Goal: Navigation & Orientation: Find specific page/section

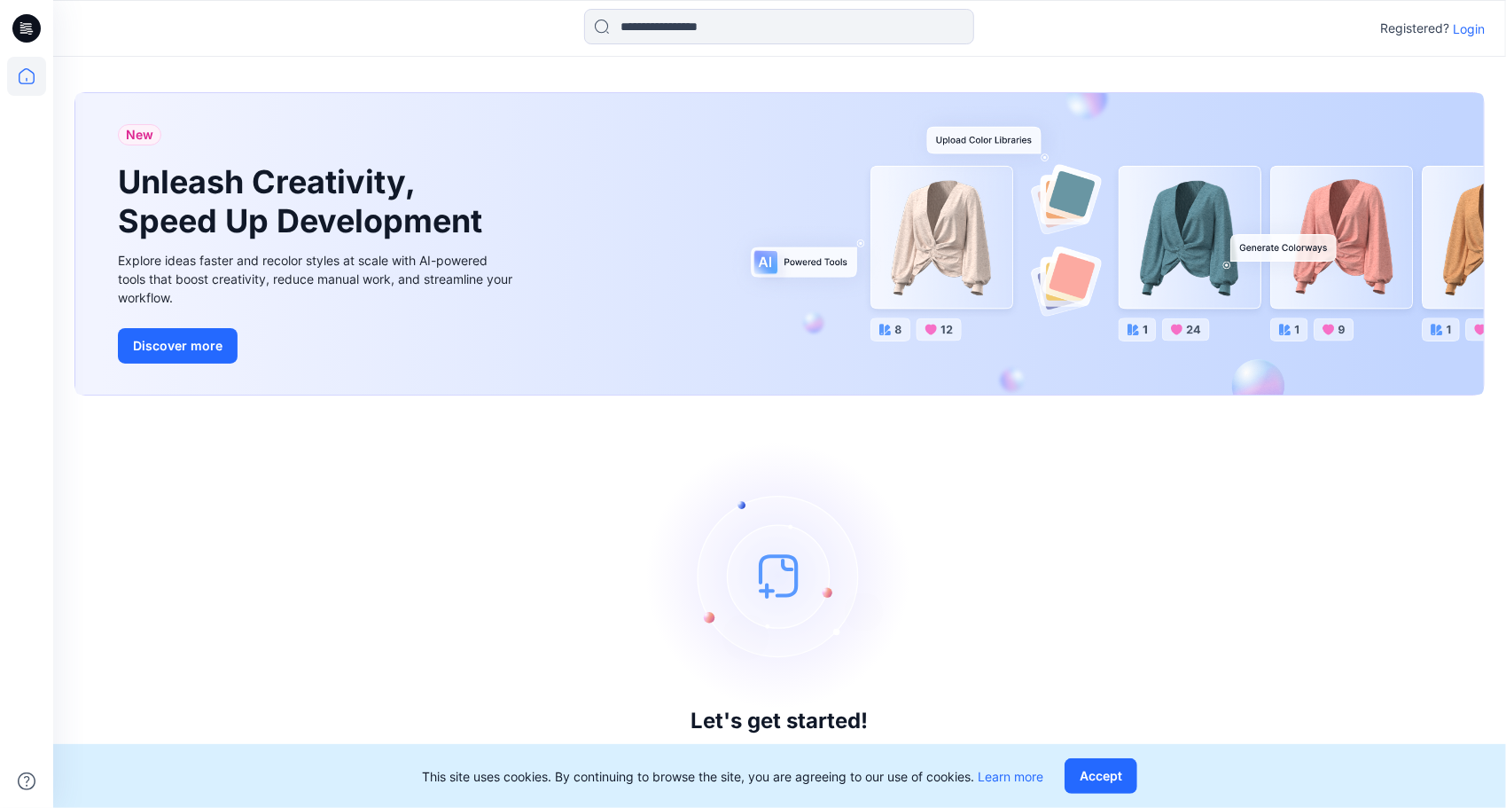
click at [1476, 25] on p "Login" at bounding box center [1469, 29] width 32 height 19
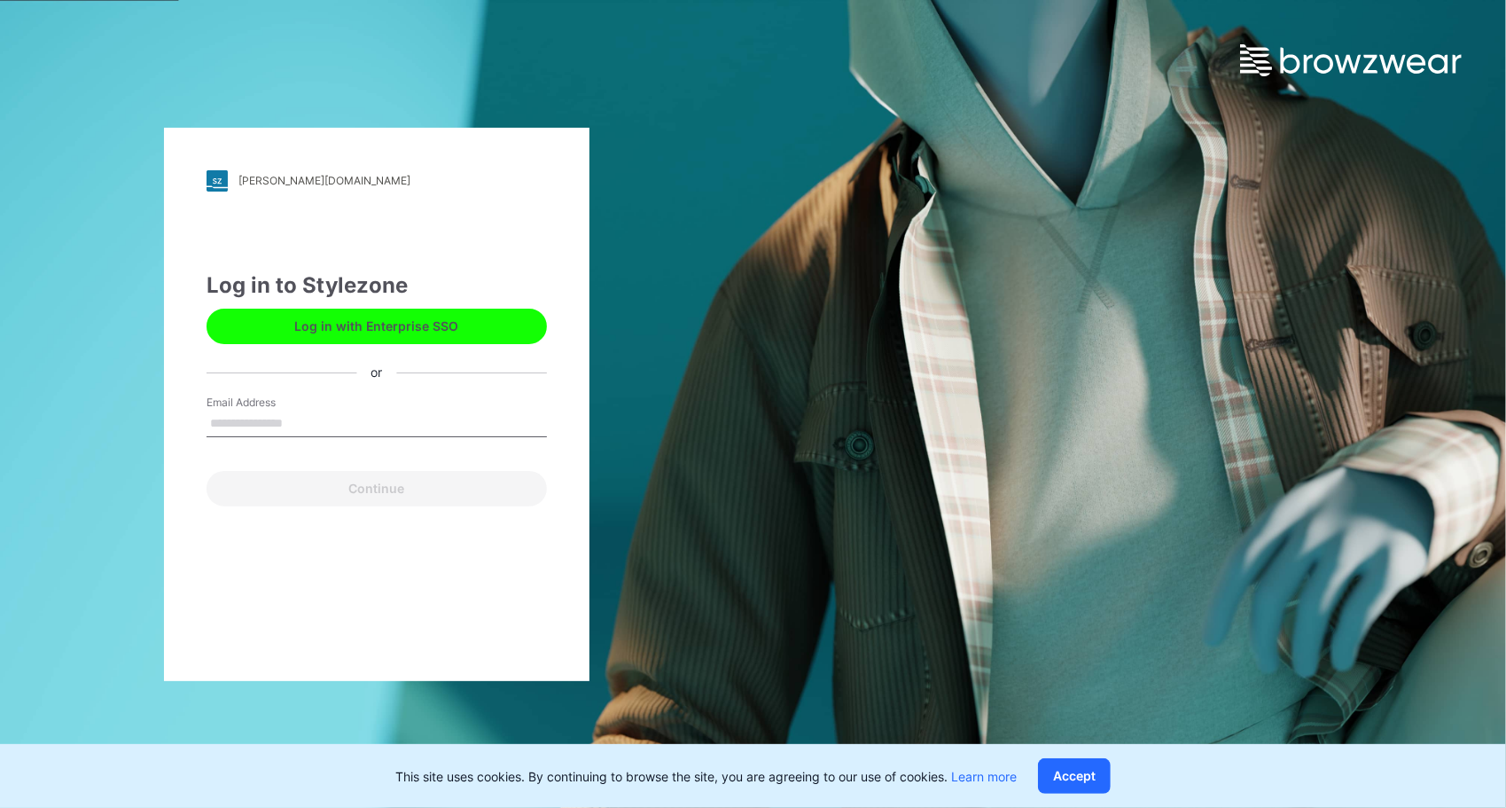
click at [261, 420] on input "Email Address" at bounding box center [377, 423] width 340 height 27
type input "**********"
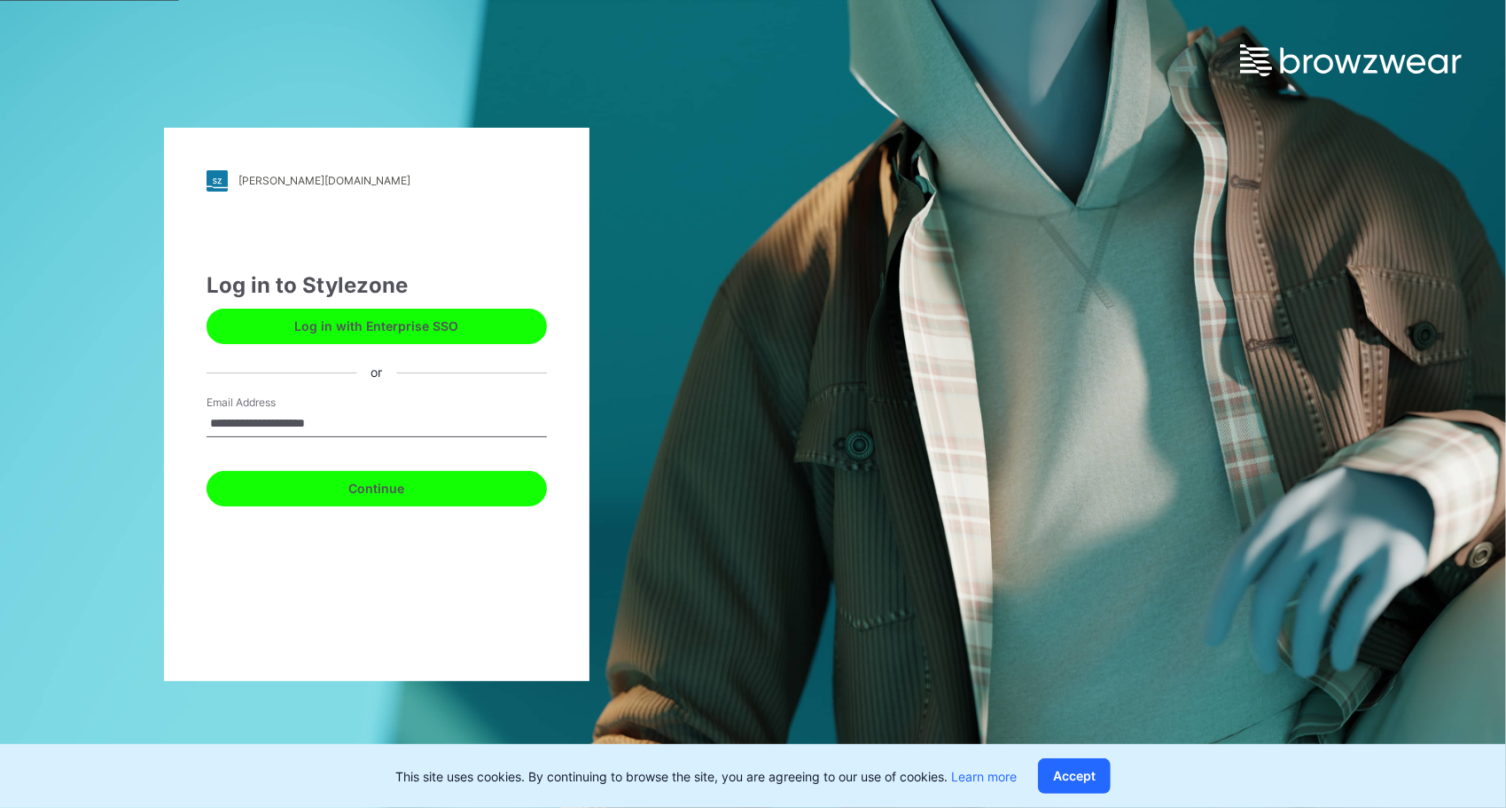
click at [395, 491] on button "Continue" at bounding box center [377, 488] width 340 height 35
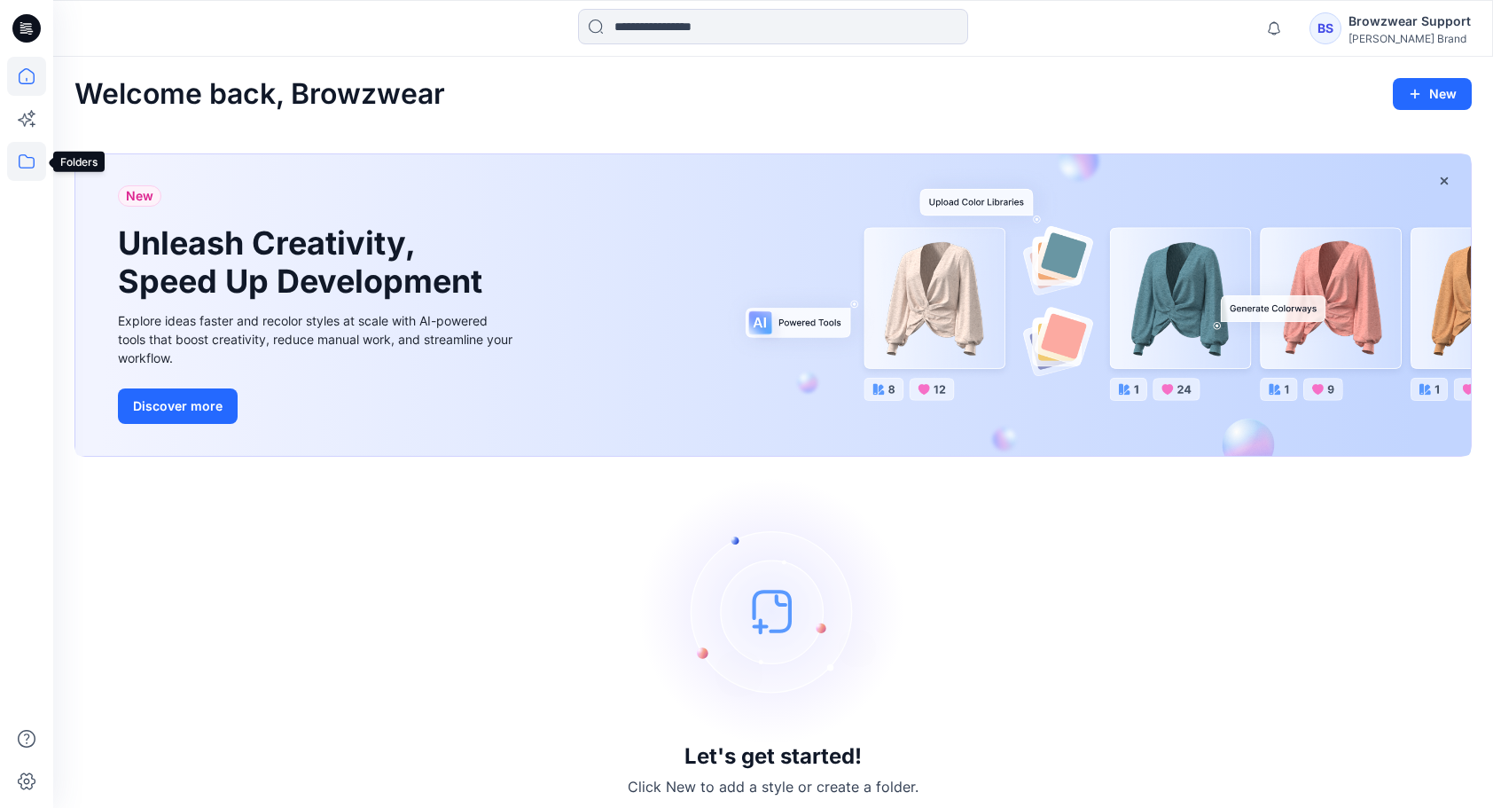
click at [22, 170] on icon at bounding box center [26, 161] width 39 height 39
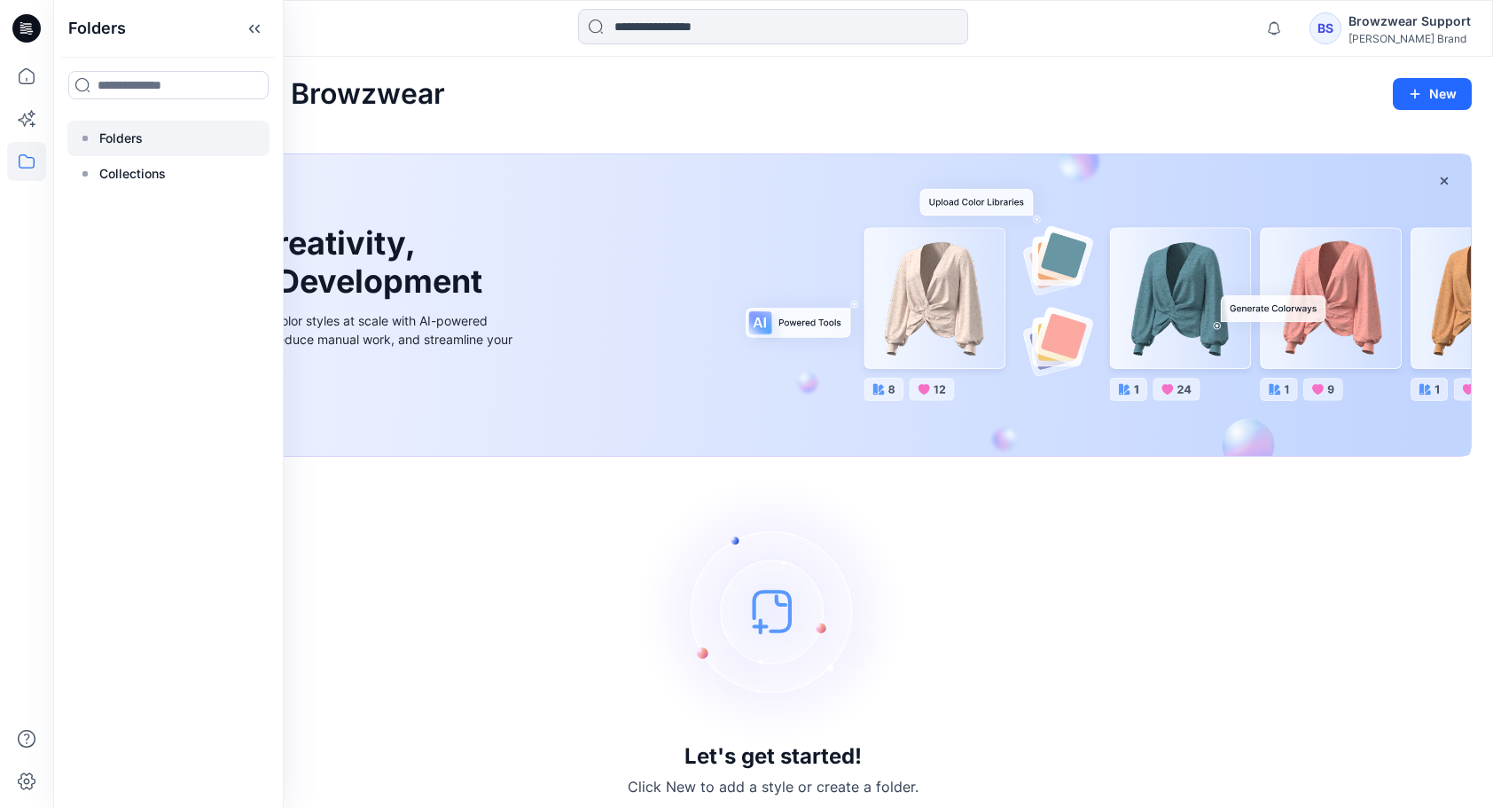
click at [133, 130] on p "Folders" at bounding box center [120, 138] width 43 height 21
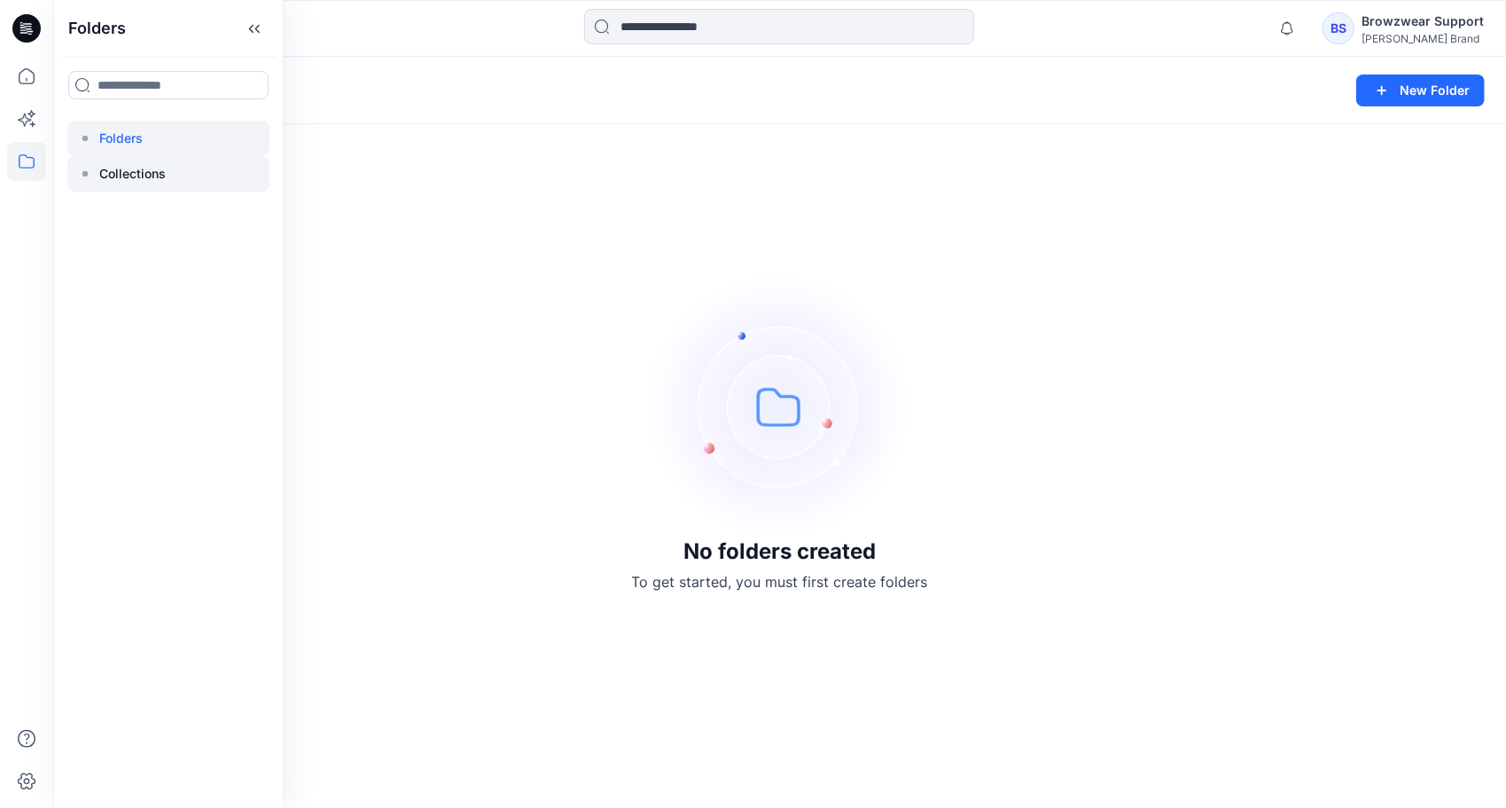
click at [133, 176] on p "Collections" at bounding box center [132, 173] width 66 height 21
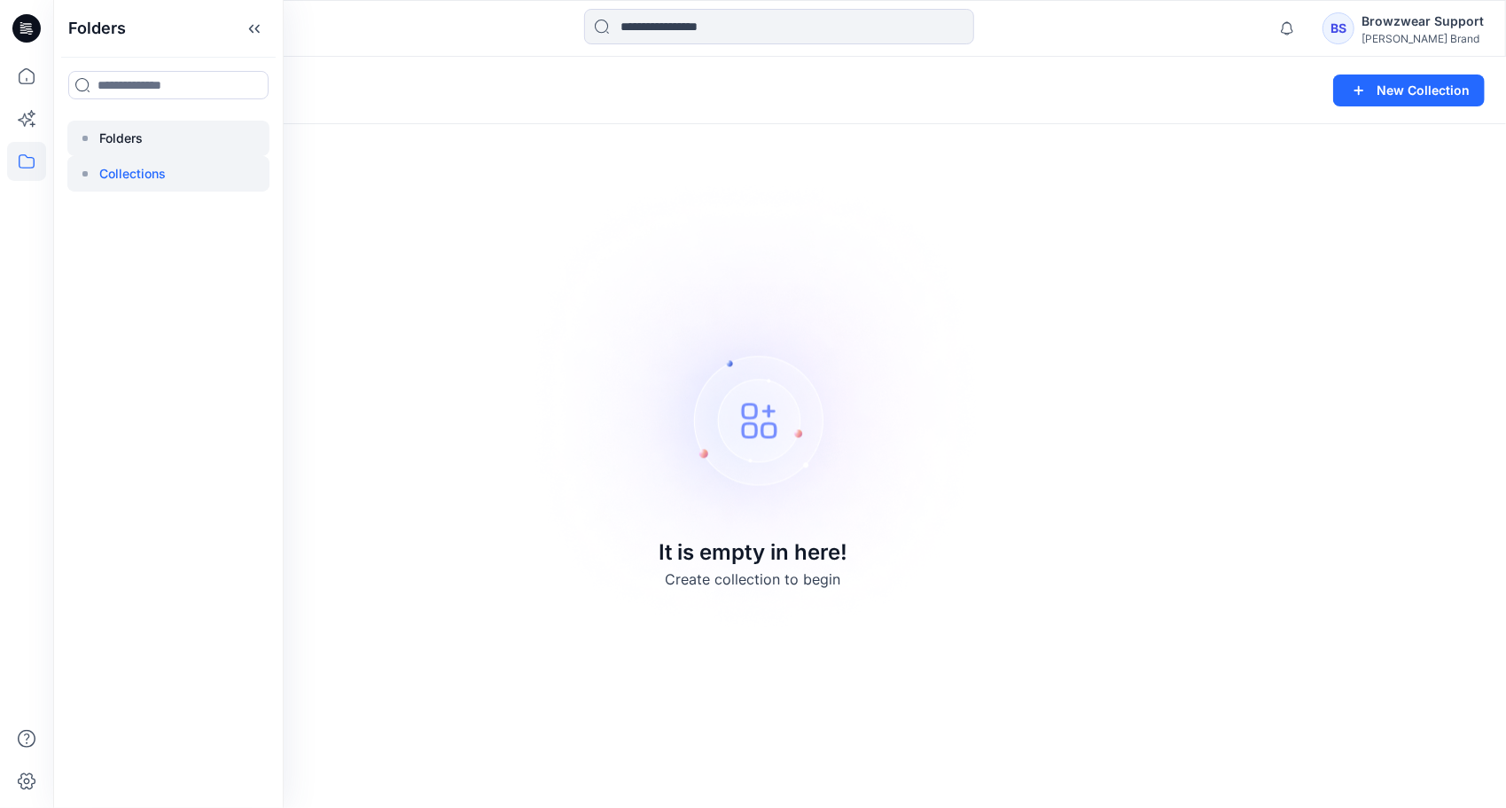
click at [128, 137] on p "Folders" at bounding box center [120, 138] width 43 height 21
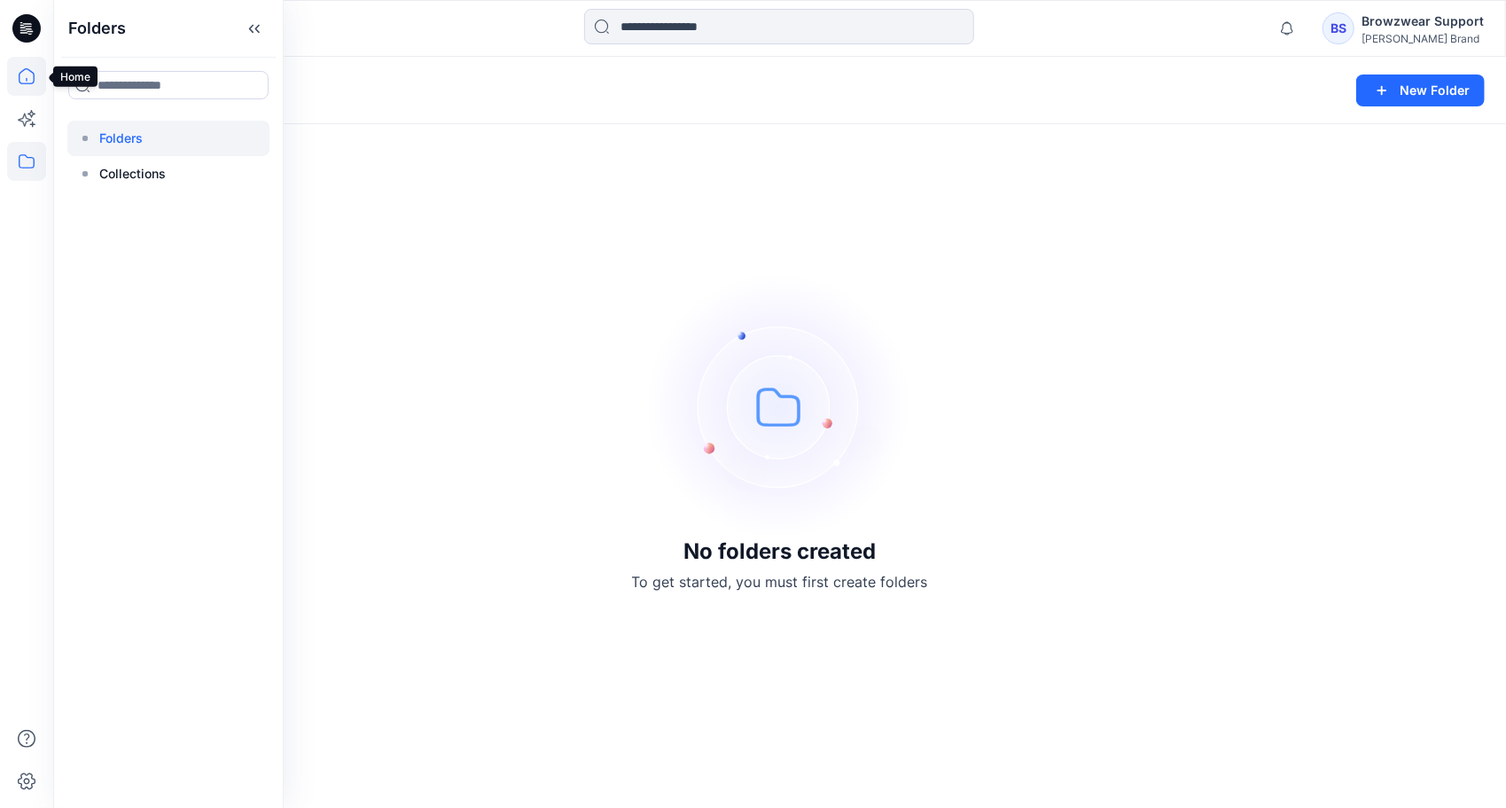
click at [25, 77] on icon at bounding box center [26, 76] width 39 height 39
